Goal: Understand site structure: Understand site structure

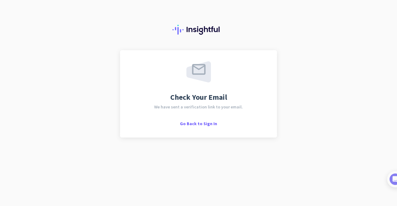
click at [304, 99] on div "Check Your Email We have sent a verification link to your email. Go Back to Sig…" at bounding box center [198, 103] width 397 height 206
click at [191, 120] on div "Check Your Email We have sent a verification link to your email. Go Back to Sig…" at bounding box center [198, 93] width 134 height 65
click at [189, 124] on span "Go Back to Sign In" at bounding box center [198, 124] width 37 height 6
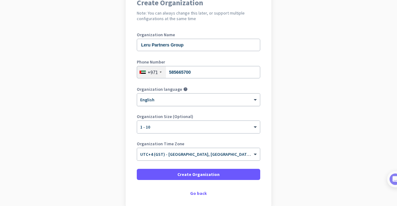
scroll to position [94, 0]
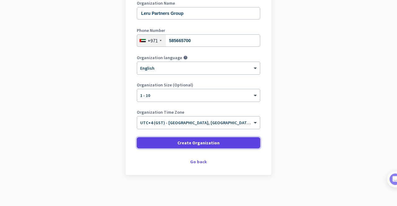
click at [203, 140] on span "Create Organization" at bounding box center [198, 143] width 42 height 6
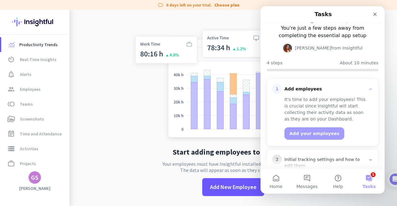
scroll to position [90, 0]
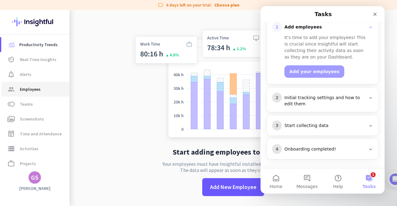
click at [40, 87] on span "group Employees" at bounding box center [35, 89] width 58 height 7
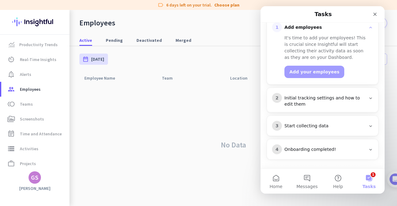
scroll to position [90, 0]
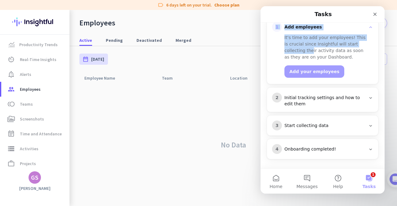
drag, startPoint x: 346, startPoint y: 16, endPoint x: 289, endPoint y: 53, distance: 67.4
click at [289, 53] on div "Tasks 🎊 Welcome to Insightful! 🎊 You're just a few steps away from completing t…" at bounding box center [322, 87] width 124 height 162
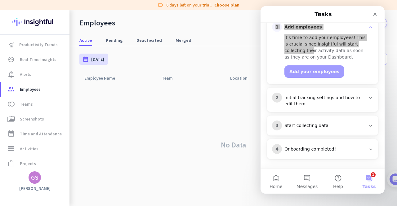
click at [201, 106] on div "No Data" at bounding box center [232, 145] width 307 height 122
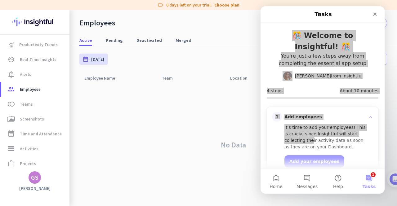
click at [241, 89] on div "No Data" at bounding box center [232, 145] width 307 height 122
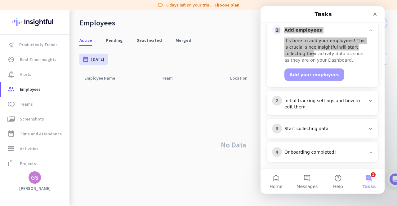
scroll to position [90, 0]
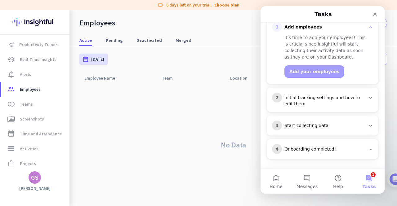
click at [352, 67] on div "Add your employees" at bounding box center [326, 68] width 84 height 17
click at [351, 99] on div "Initial tracking settings and how to edit them" at bounding box center [324, 101] width 81 height 12
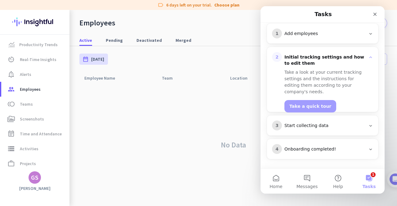
scroll to position [83, 0]
click at [319, 101] on button "Take a quick tour" at bounding box center [310, 106] width 52 height 12
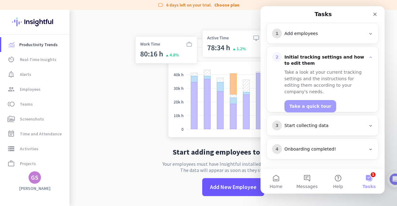
click at [301, 15] on div "Tasks" at bounding box center [322, 14] width 116 height 11
click at [19, 102] on span "toll Teams" at bounding box center [35, 103] width 58 height 7
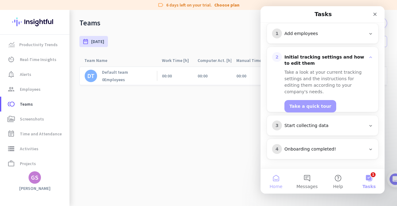
click at [281, 174] on button "Home" at bounding box center [275, 181] width 31 height 25
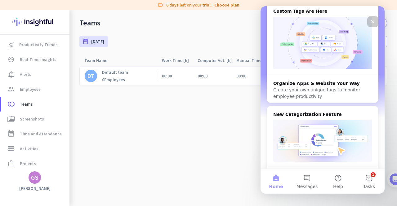
scroll to position [279, 0]
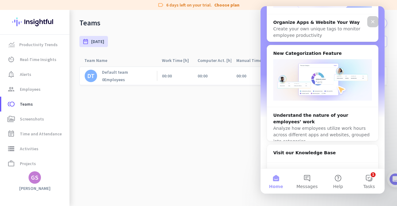
click at [376, 20] on div "Close" at bounding box center [372, 21] width 11 height 11
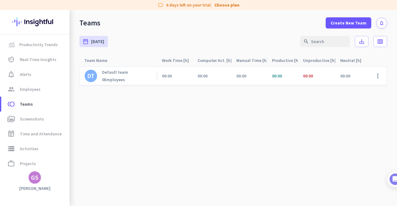
scroll to position [0, 0]
